Goal: Information Seeking & Learning: Learn about a topic

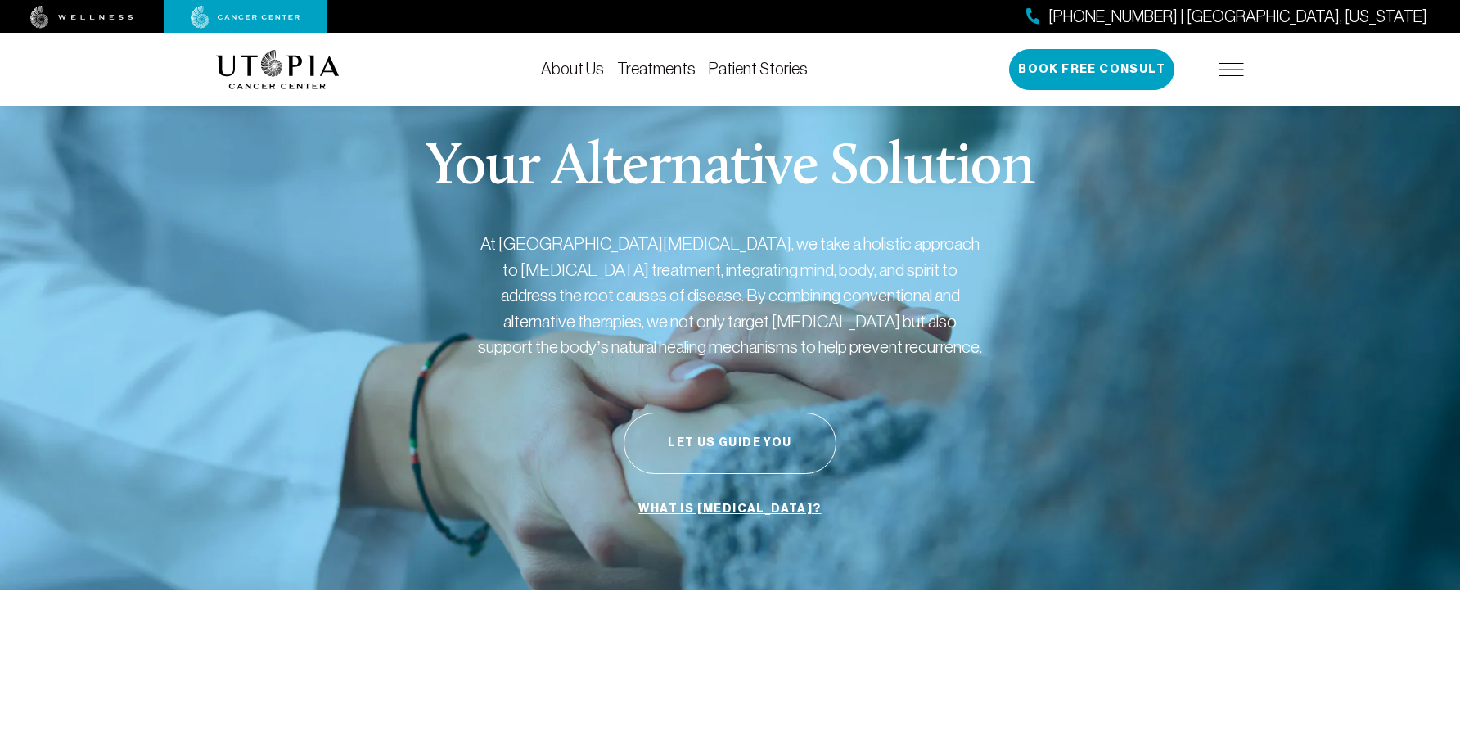
click at [661, 70] on link "Treatments" at bounding box center [656, 69] width 79 height 18
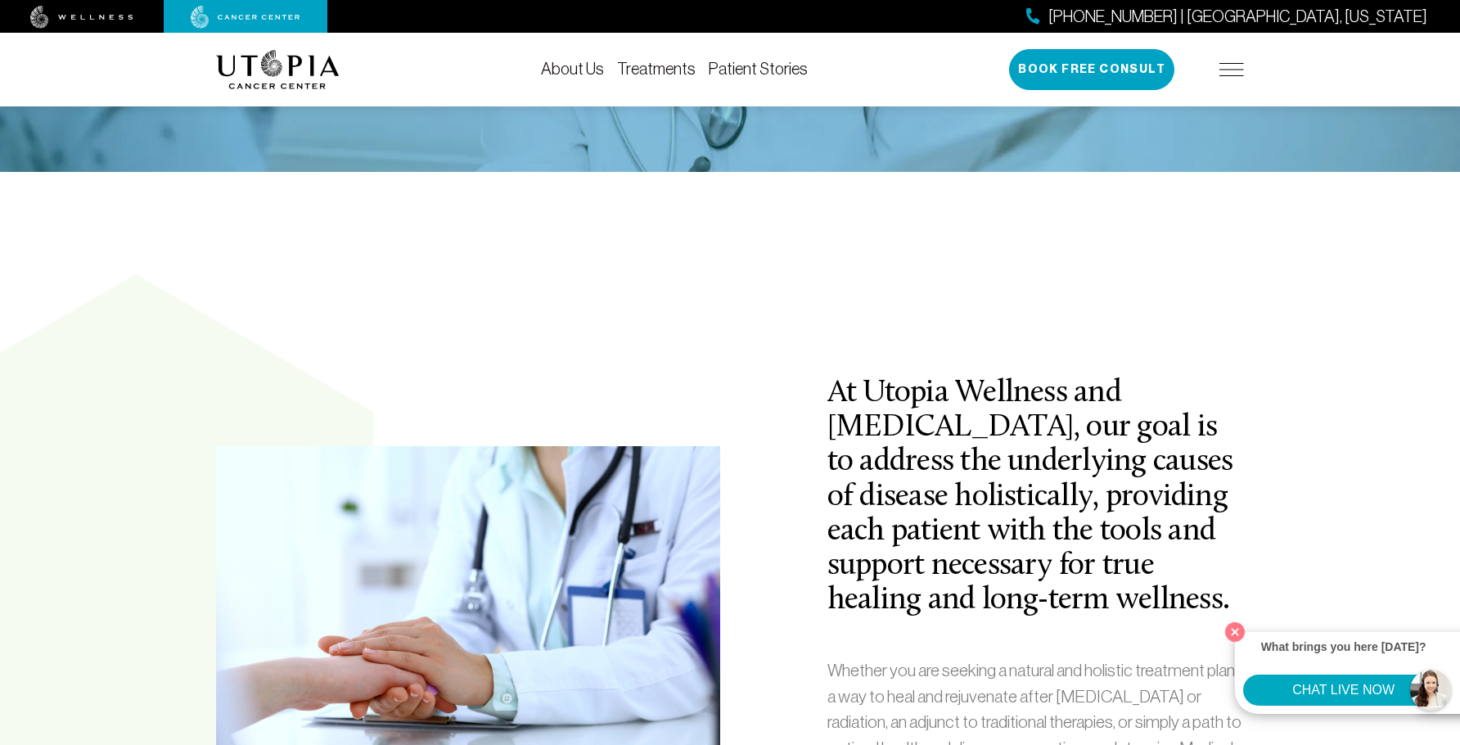
scroll to position [354, 0]
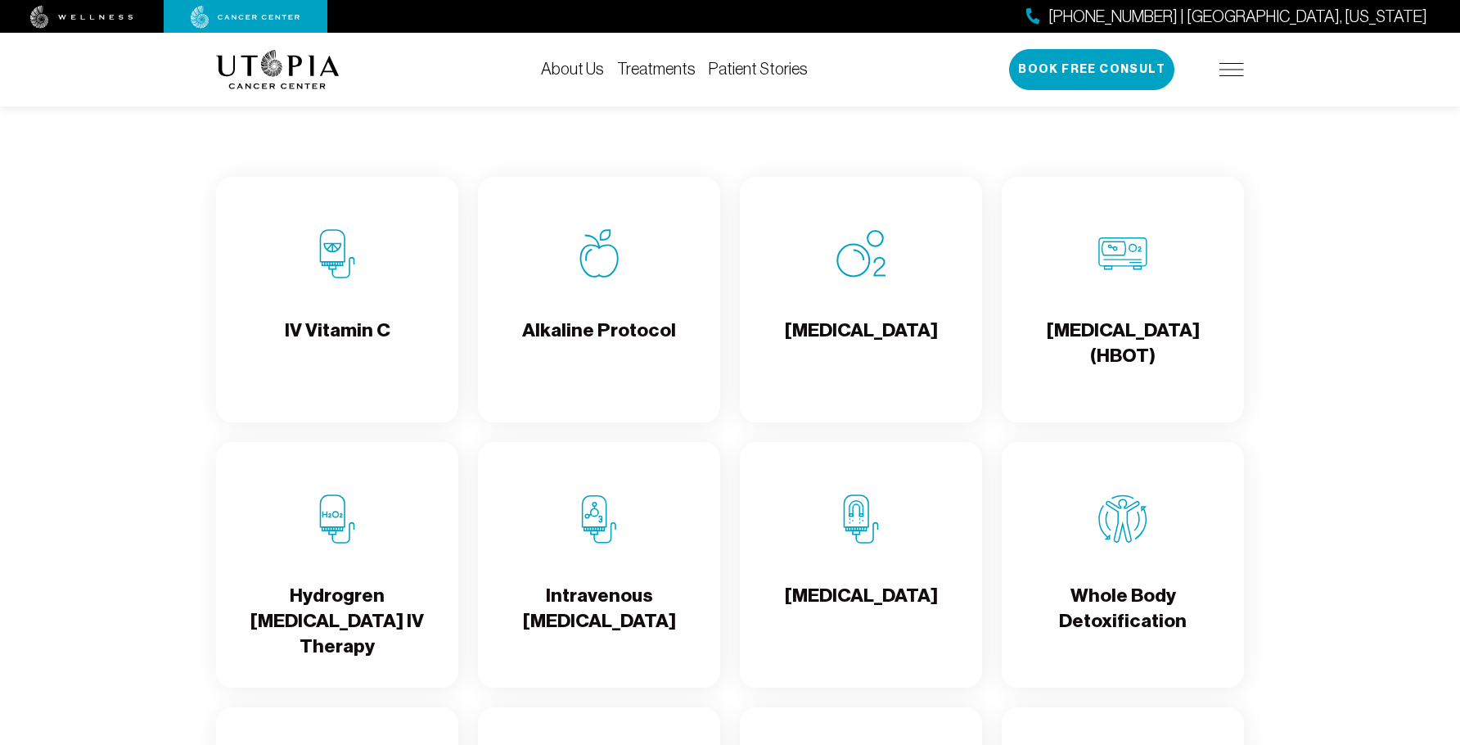
click at [1082, 326] on h4 "[MEDICAL_DATA] (HBOT)" at bounding box center [1123, 344] width 216 height 53
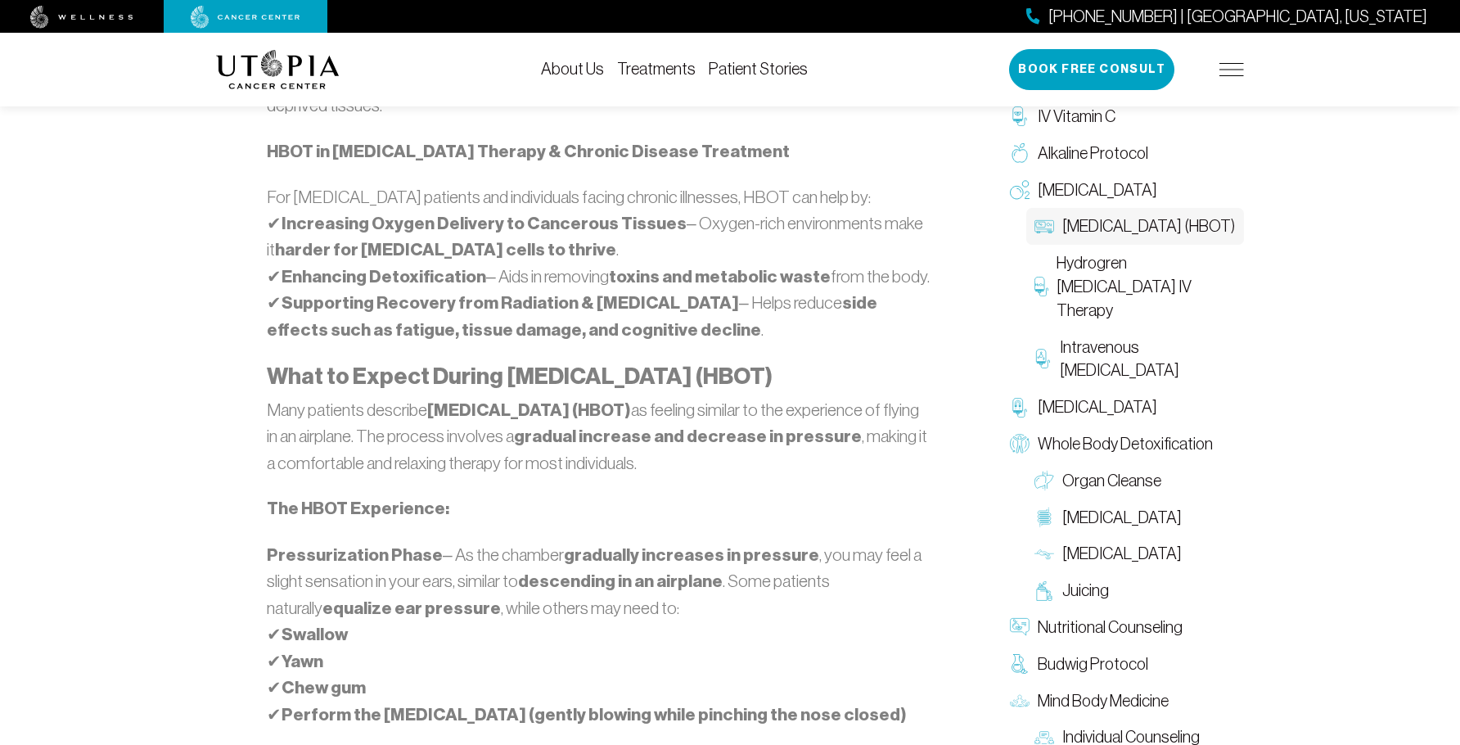
scroll to position [1637, 0]
